Goal: Information Seeking & Learning: Learn about a topic

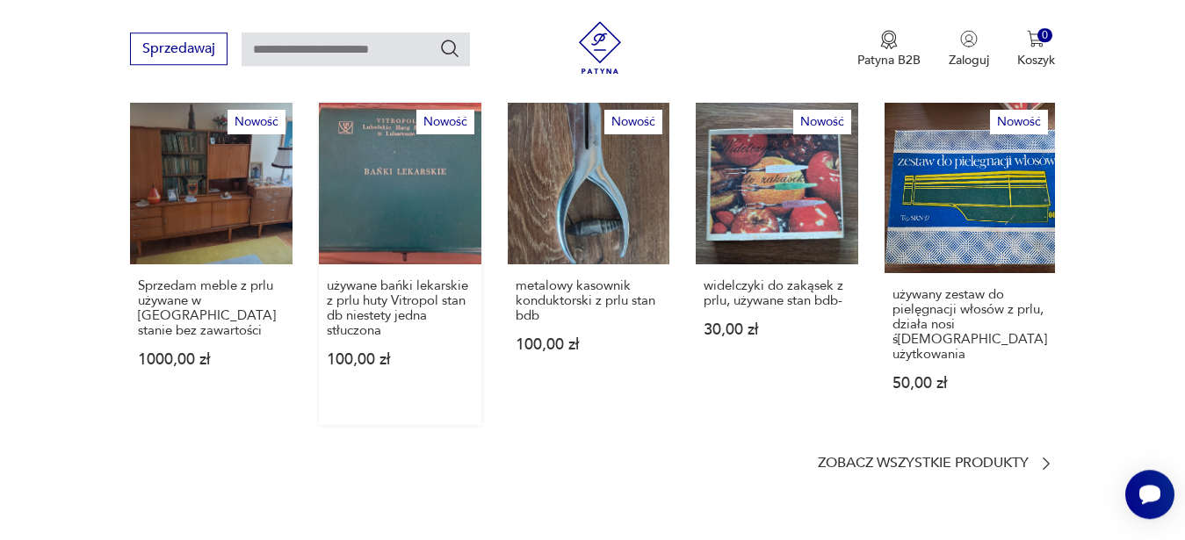
scroll to position [986, 0]
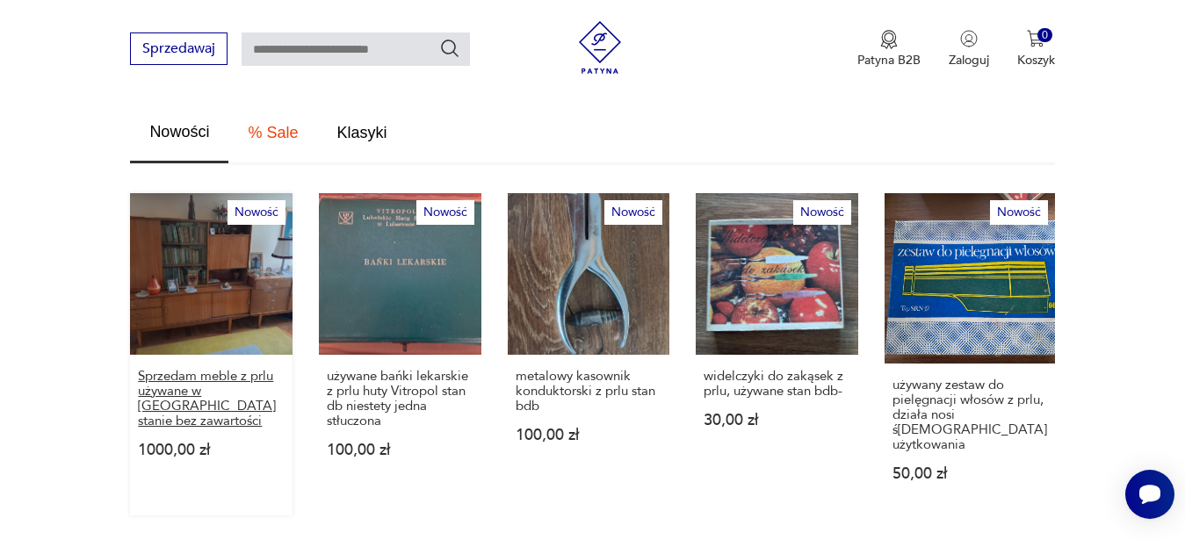
click at [200, 373] on p "Sprzedam meble z prlu używane w [GEOGRAPHIC_DATA] stanie bez zawartości" at bounding box center [211, 399] width 147 height 60
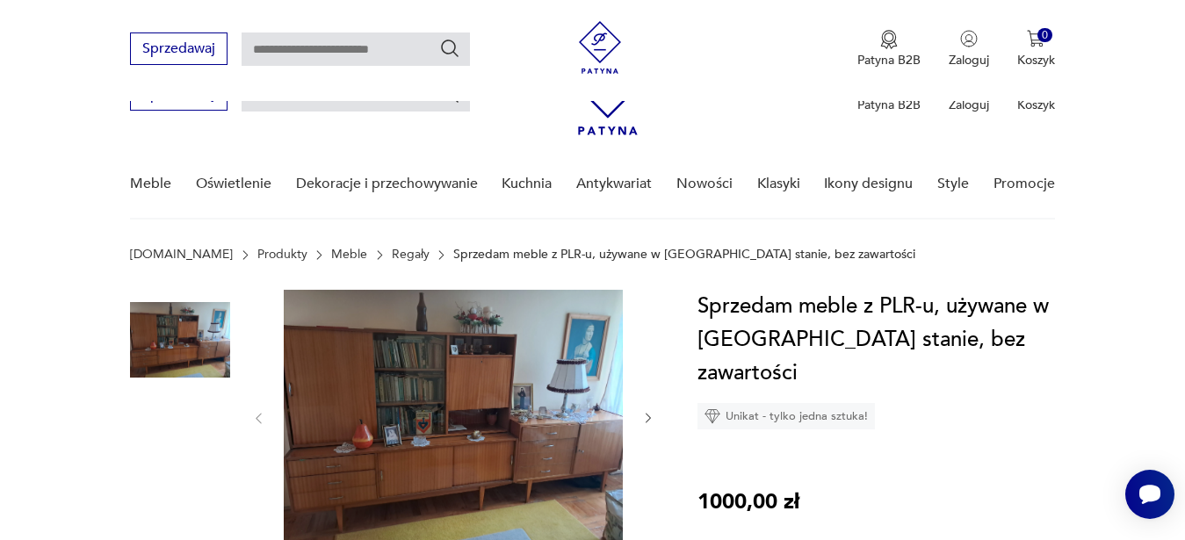
scroll to position [179, 0]
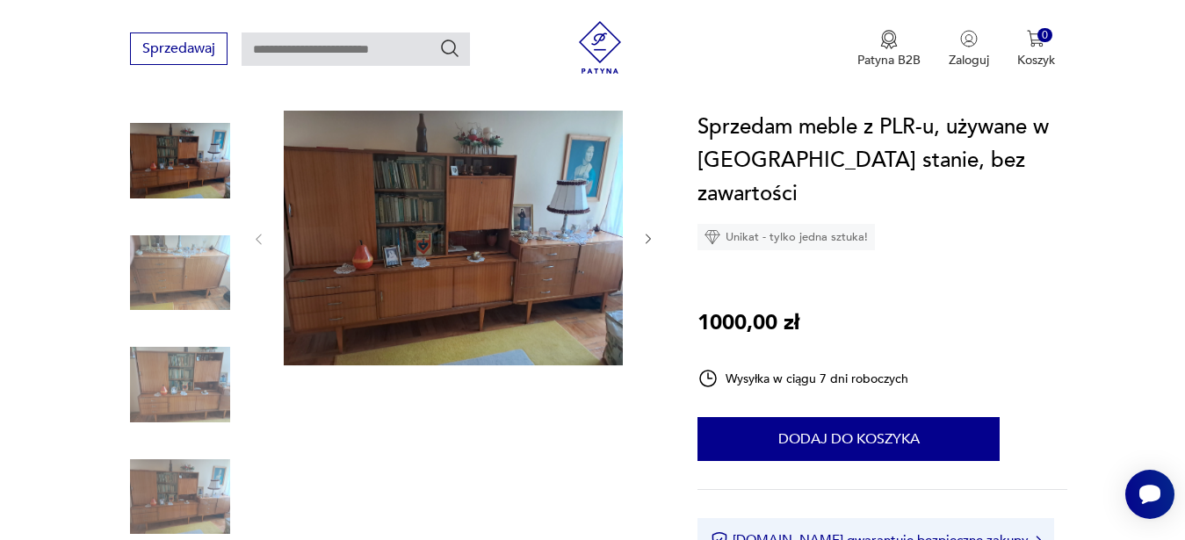
click at [641, 233] on icon "button" at bounding box center [648, 239] width 15 height 15
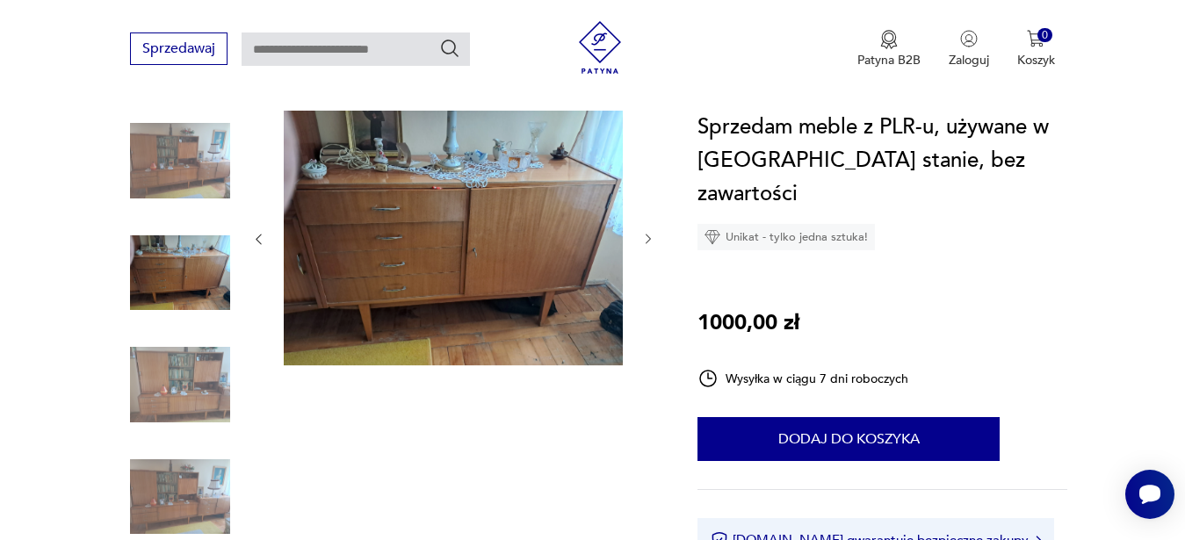
click at [641, 233] on icon "button" at bounding box center [648, 239] width 15 height 15
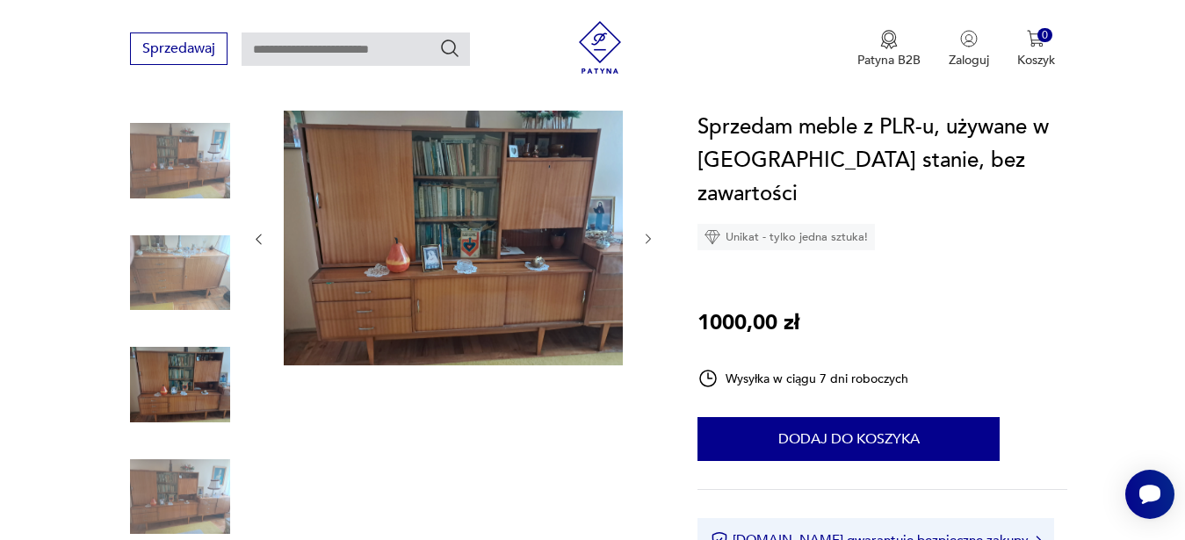
click at [650, 240] on icon "button" at bounding box center [648, 240] width 5 height 11
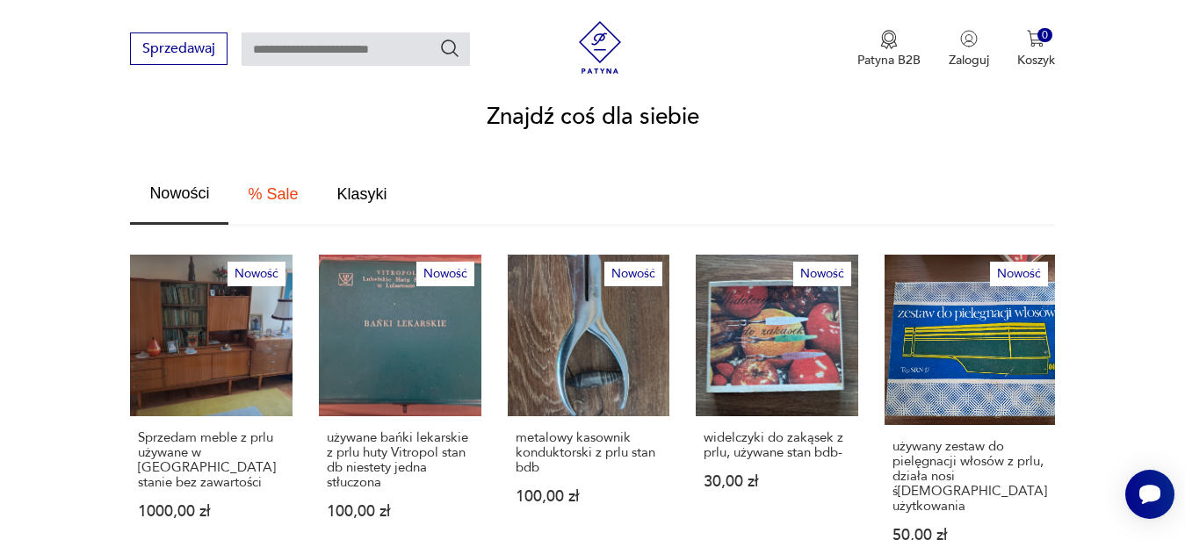
scroll to position [1193, 0]
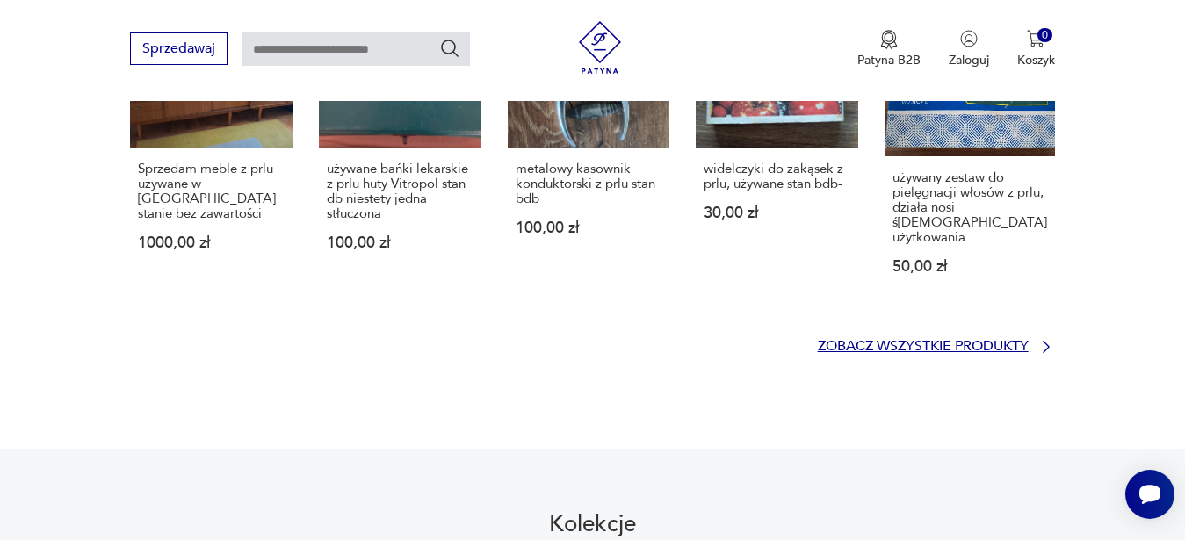
click at [853, 341] on p "Zobacz wszystkie produkty" at bounding box center [923, 346] width 211 height 11
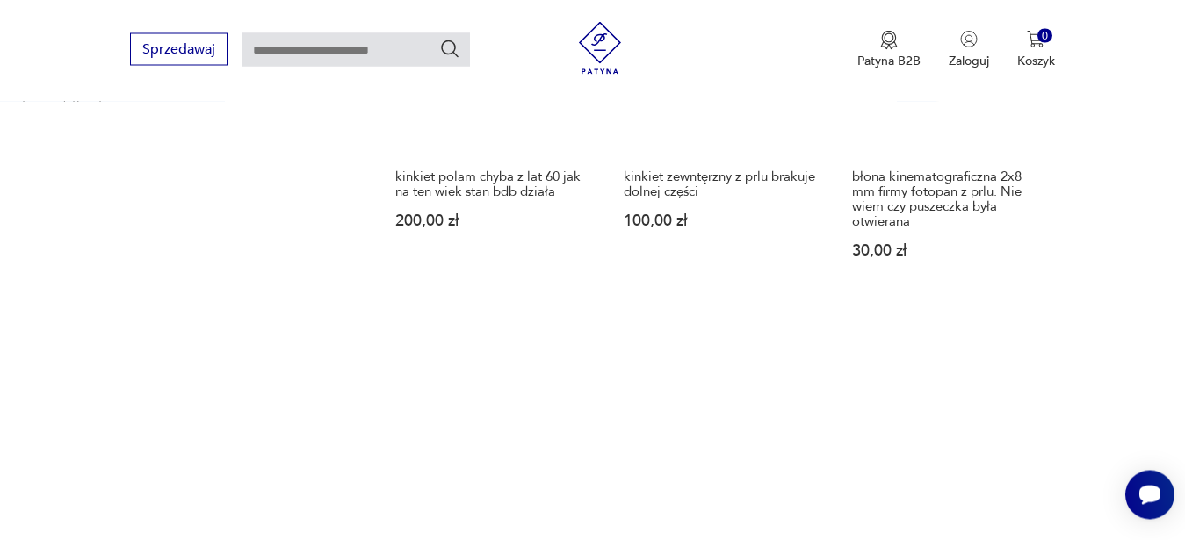
scroll to position [1781, 0]
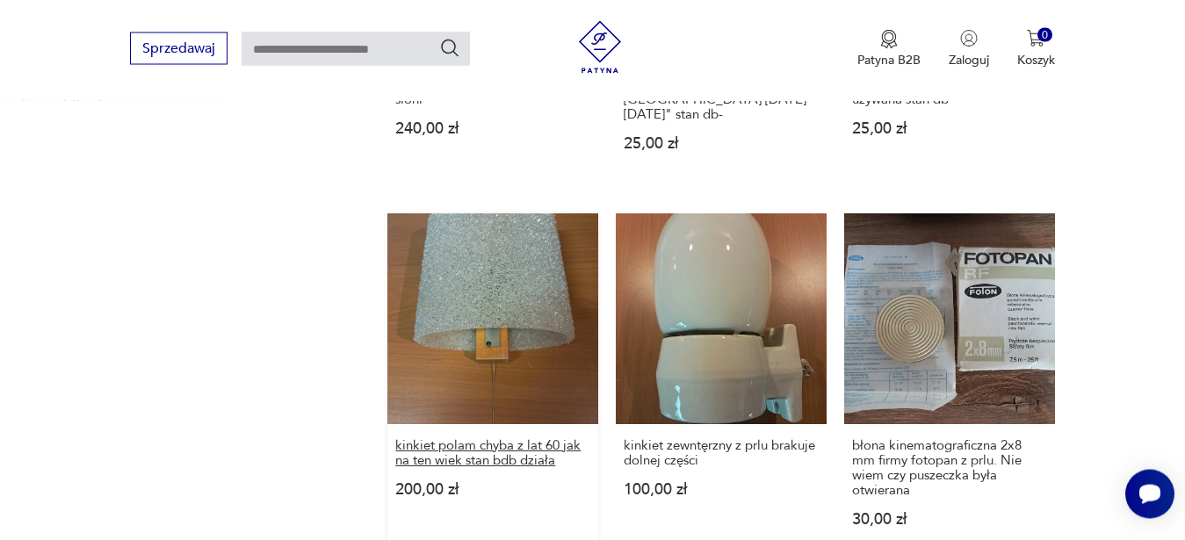
click at [505, 439] on h3 "kinkiet polam chyba z lat 60 jak na ten wiek stan bdb działa" at bounding box center [492, 454] width 195 height 30
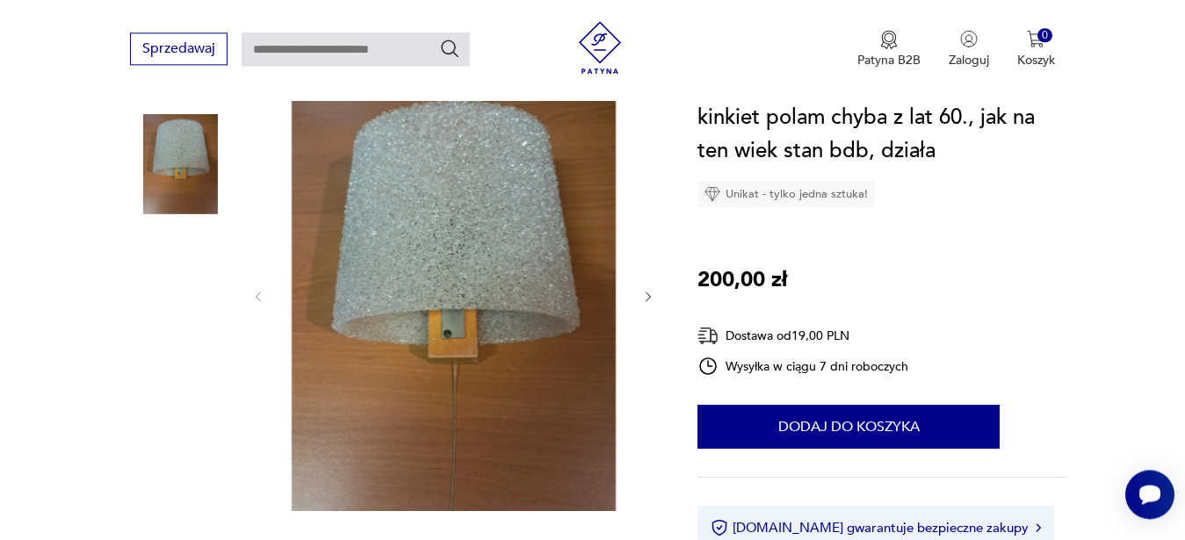
scroll to position [179, 0]
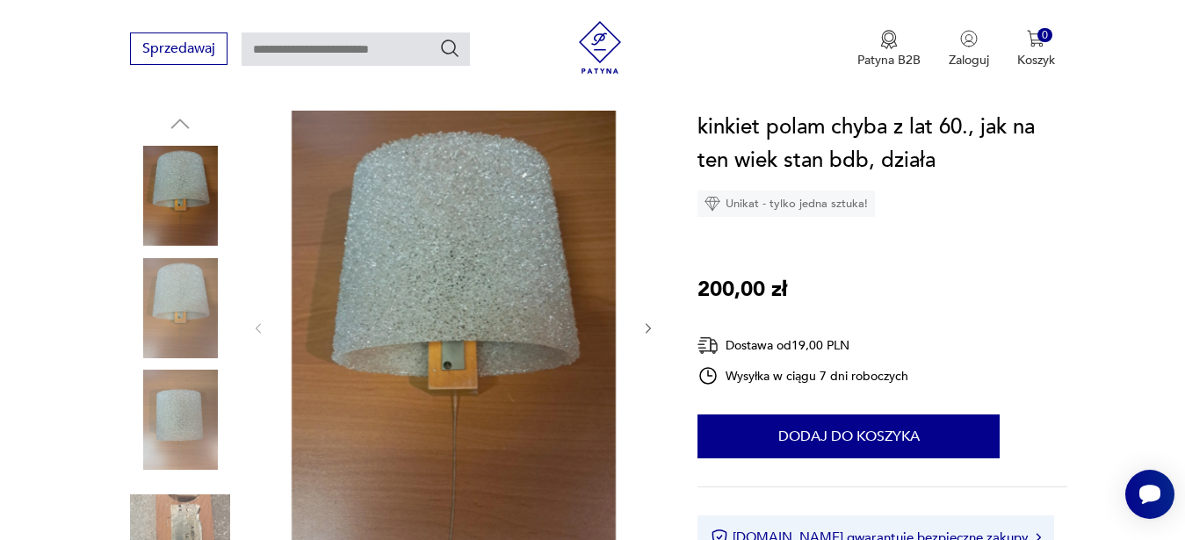
click at [646, 327] on icon "button" at bounding box center [648, 329] width 15 height 15
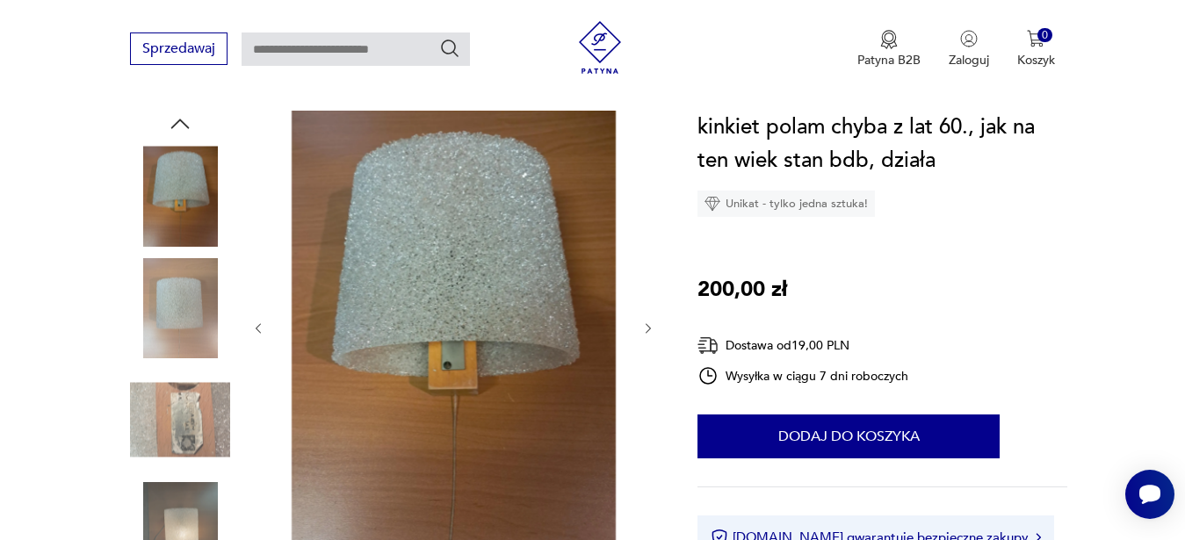
click at [646, 327] on icon "button" at bounding box center [648, 329] width 15 height 15
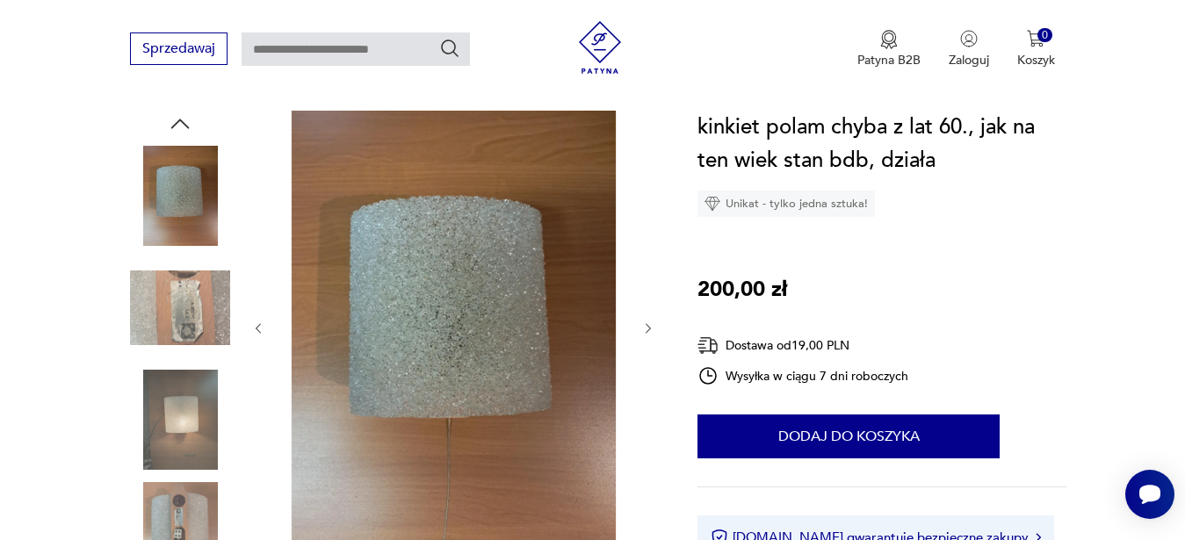
click at [646, 327] on icon "button" at bounding box center [648, 329] width 15 height 15
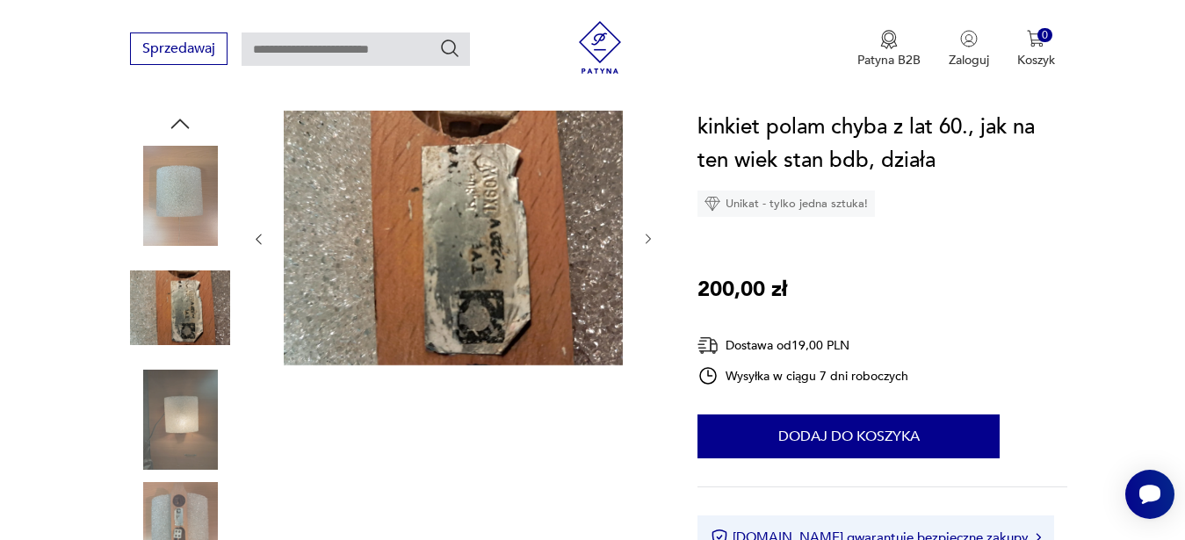
click at [646, 327] on div at bounding box center [453, 239] width 404 height 257
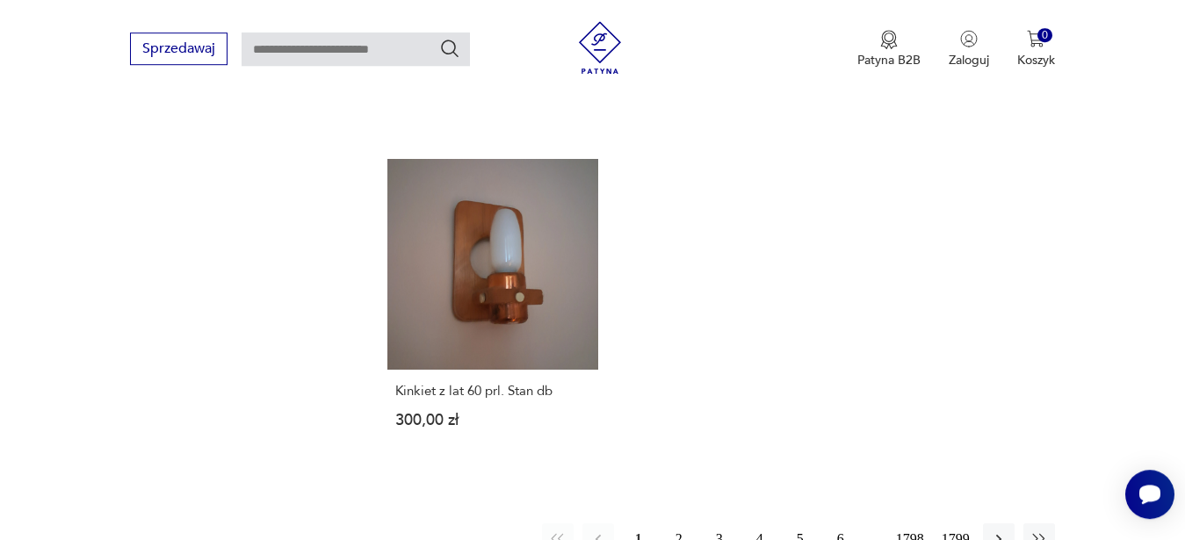
scroll to position [2346, 0]
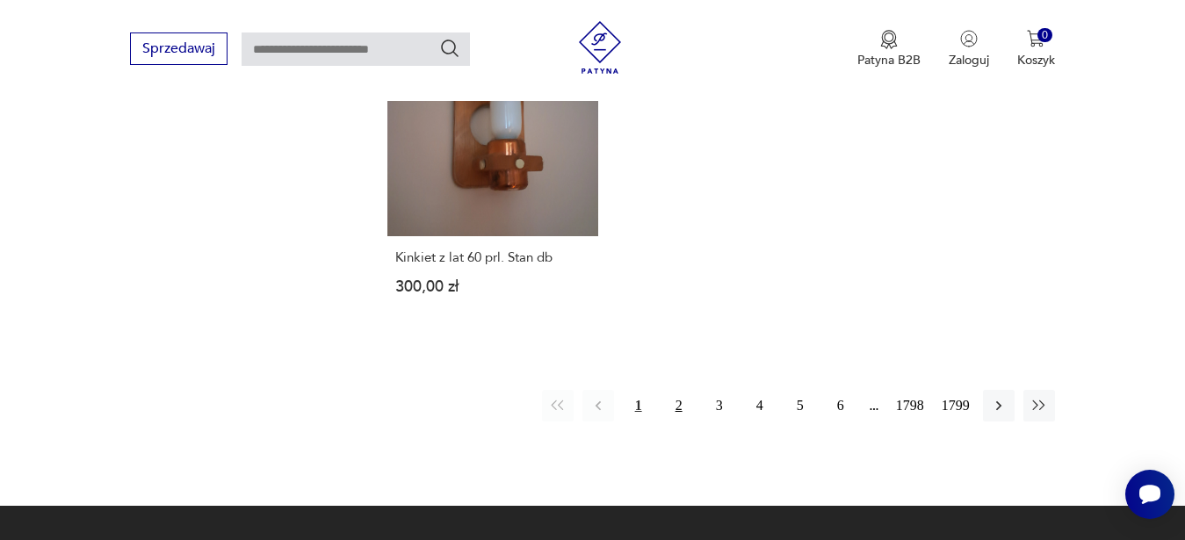
click at [676, 390] on button "2" at bounding box center [679, 406] width 32 height 32
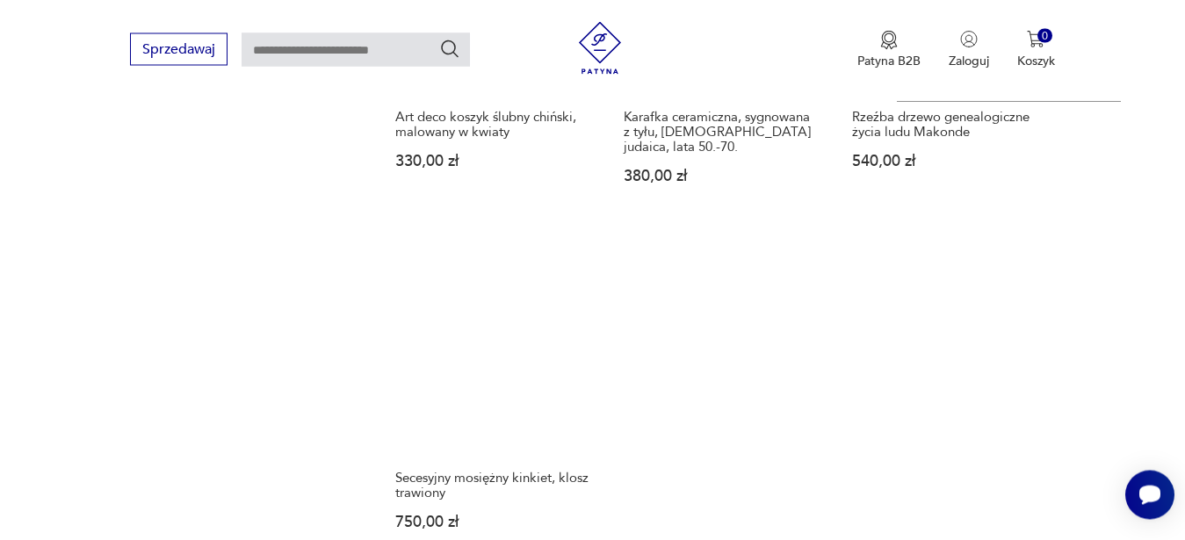
scroll to position [2379, 0]
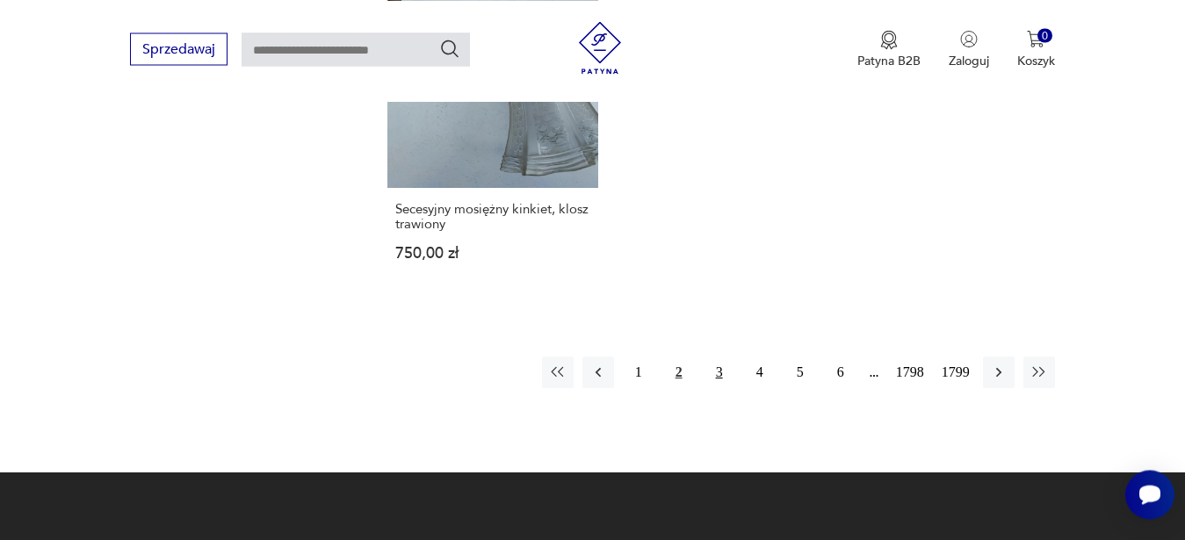
click at [713, 357] on button "3" at bounding box center [720, 373] width 32 height 32
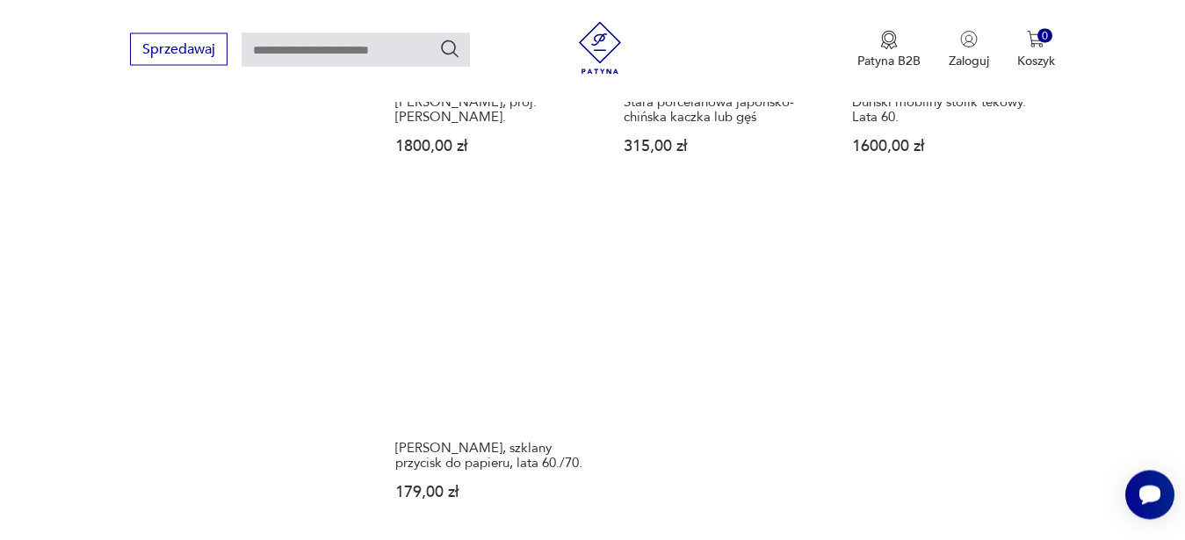
scroll to position [2379, 0]
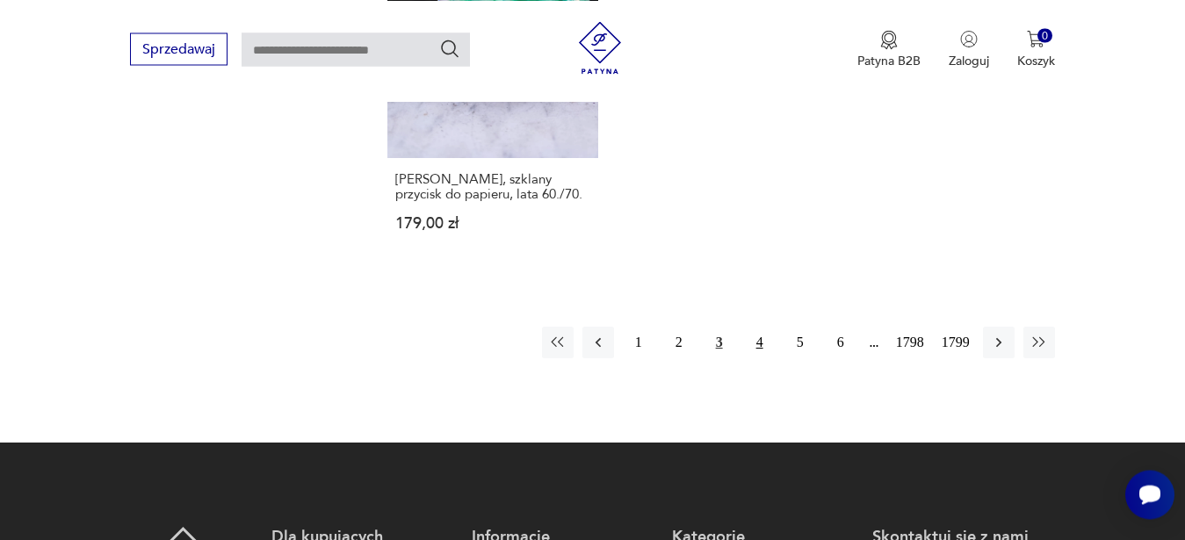
click at [760, 346] on button "4" at bounding box center [760, 343] width 32 height 32
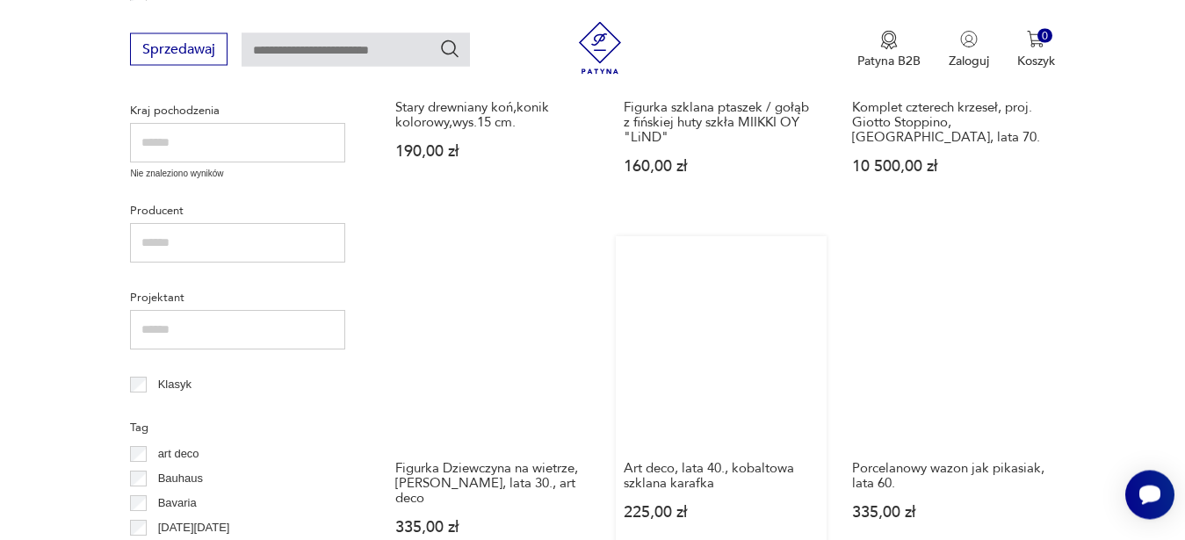
scroll to position [1035, 0]
